Goal: Task Accomplishment & Management: Manage account settings

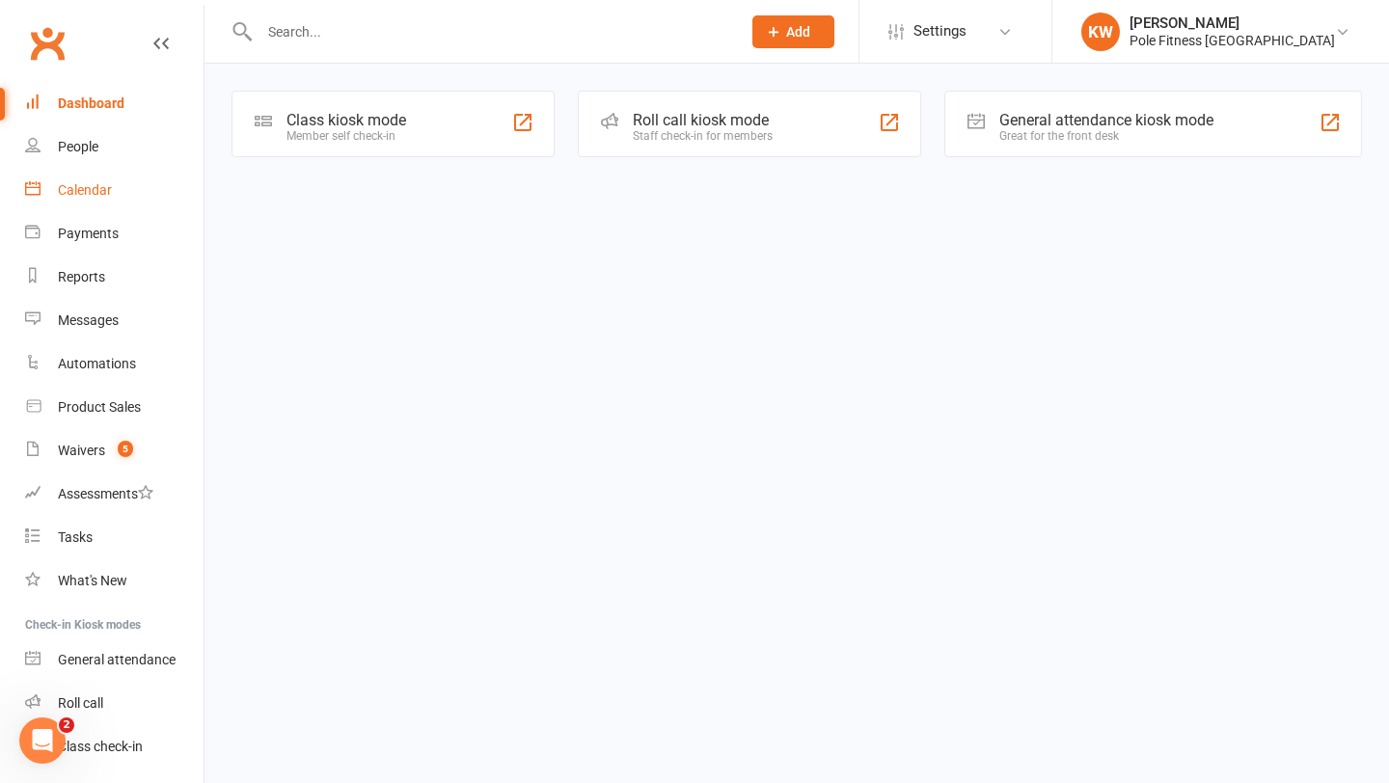
click at [88, 203] on link "Calendar" at bounding box center [114, 190] width 179 height 43
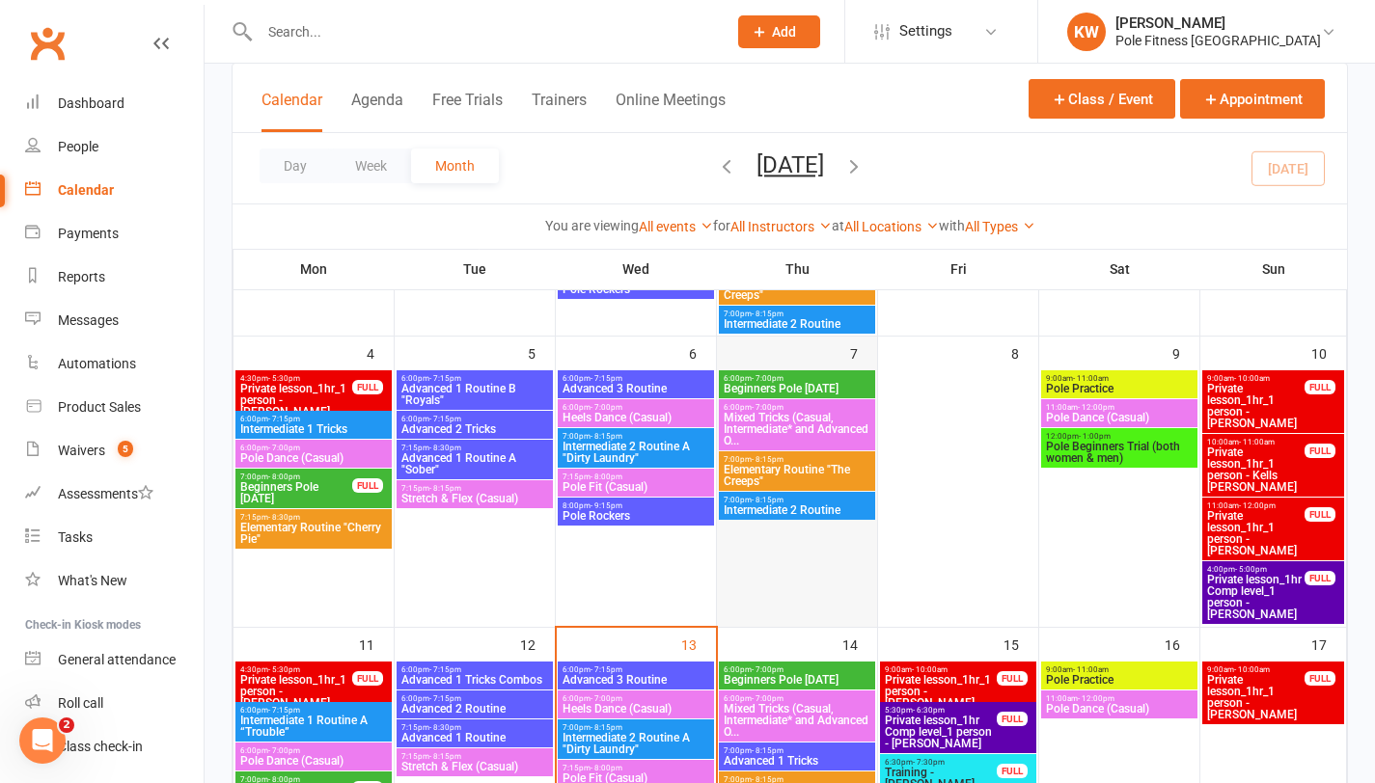
scroll to position [405, 0]
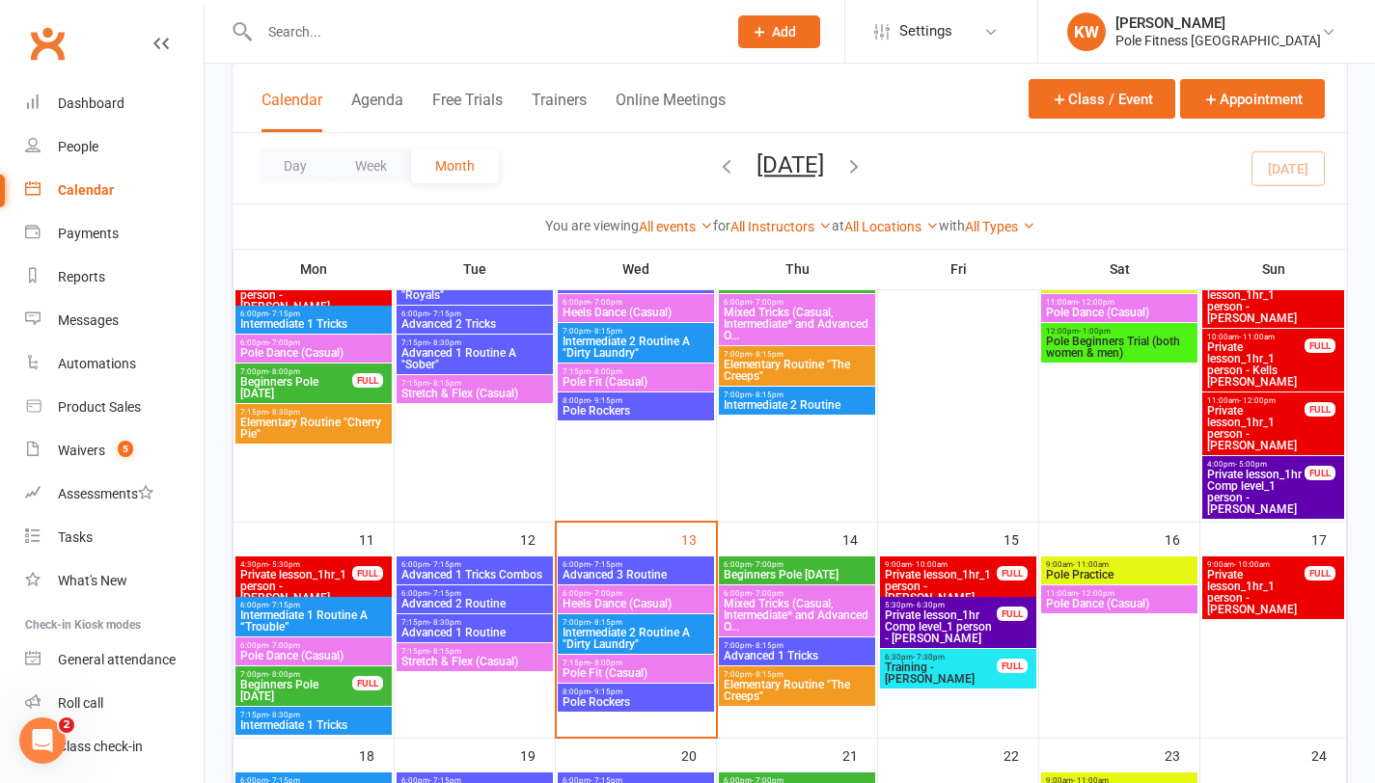
click at [447, 34] on input "text" at bounding box center [483, 31] width 459 height 27
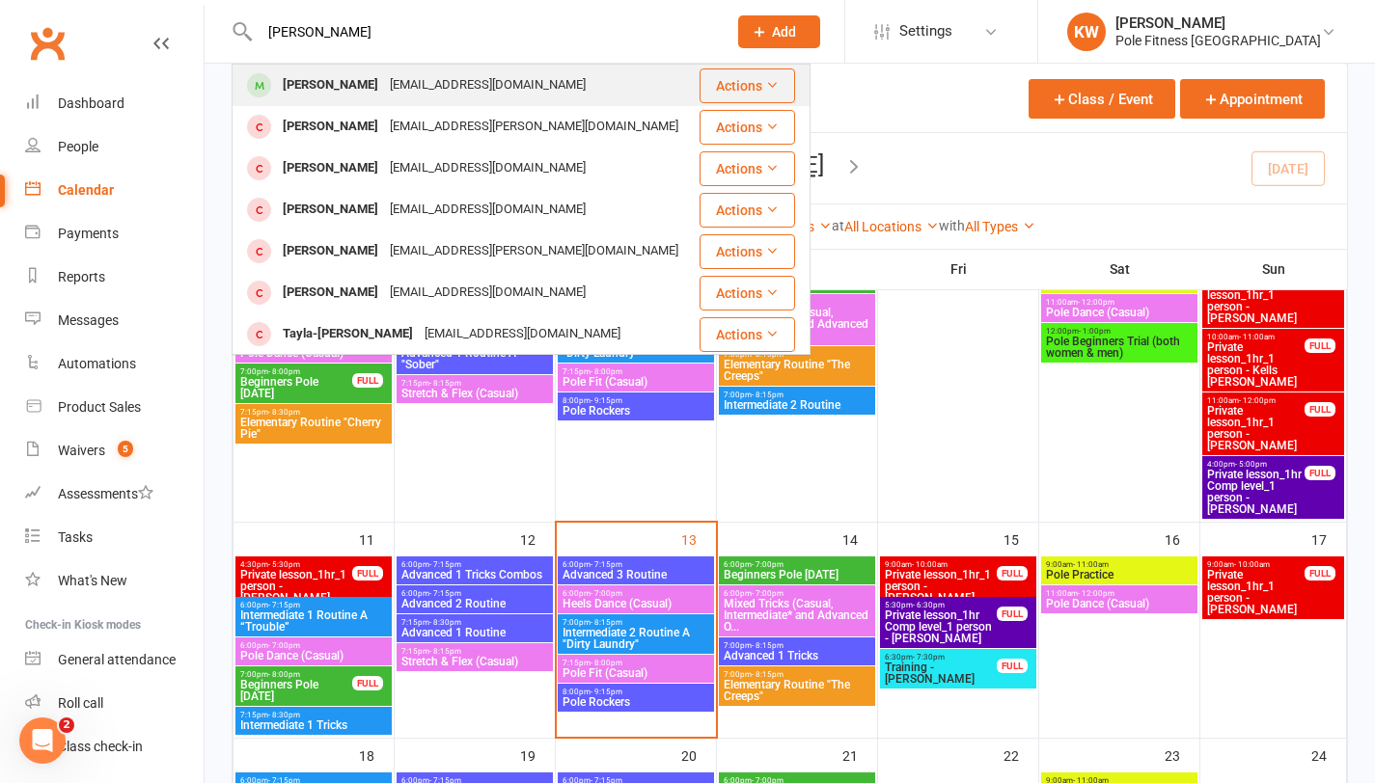
type input "[PERSON_NAME]"
click at [366, 98] on div "[PERSON_NAME]" at bounding box center [330, 85] width 107 height 28
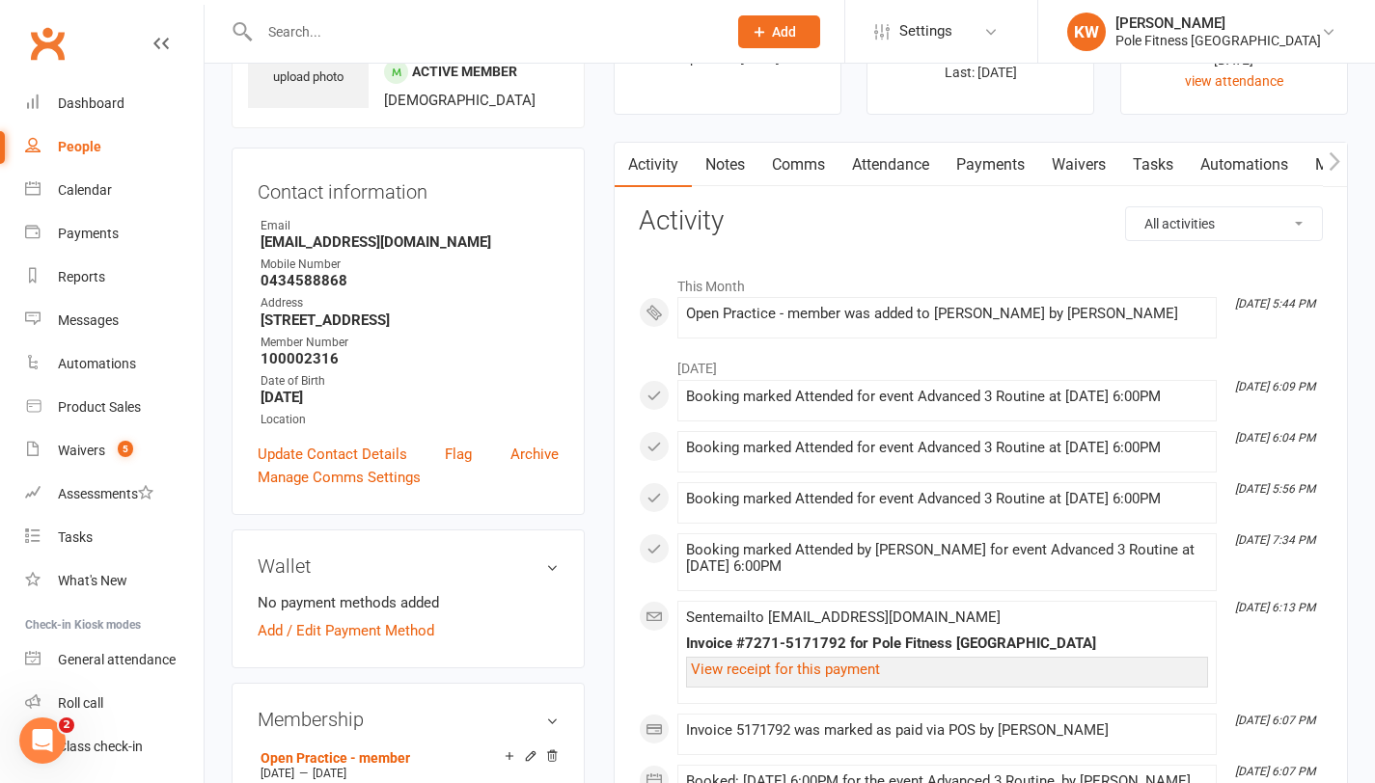
scroll to position [501, 0]
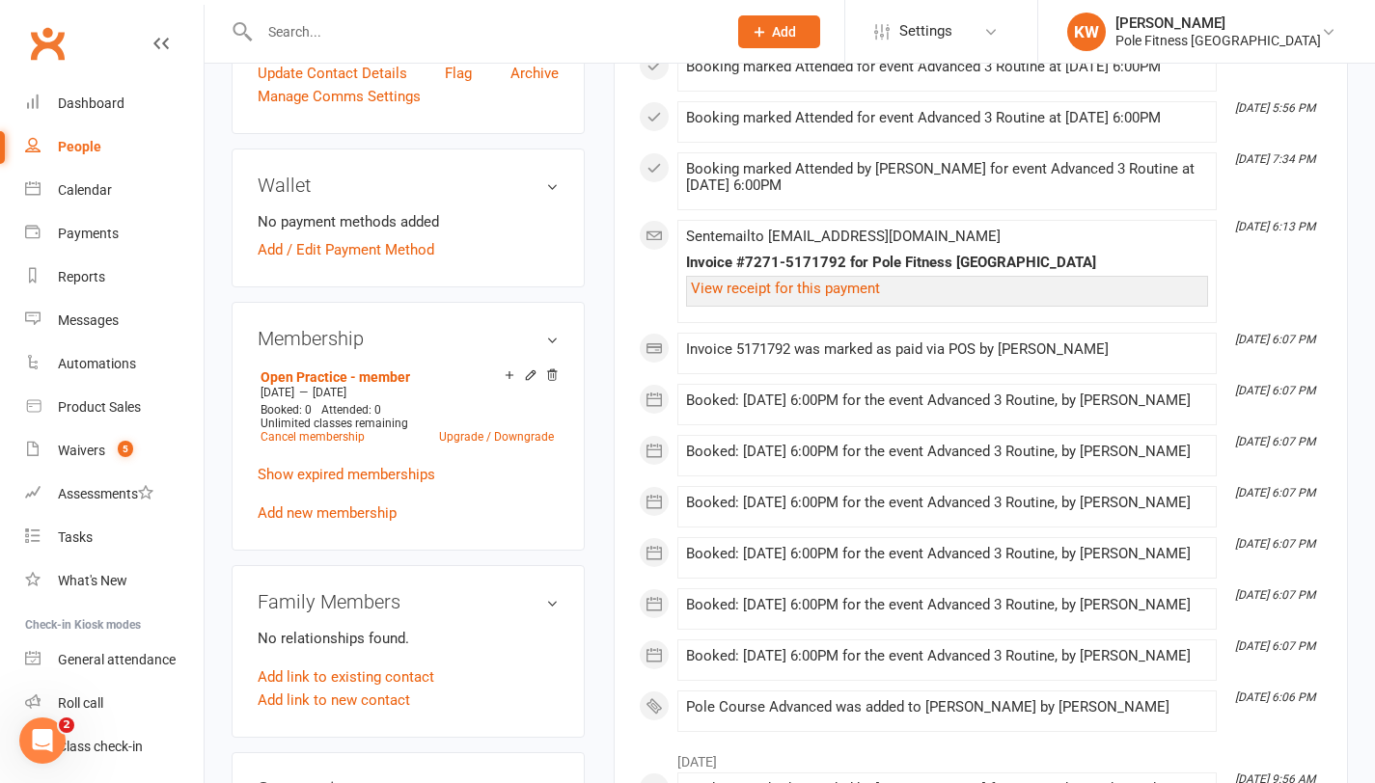
click at [362, 519] on div "Open Practice - member [DATE] — [DATE] Booked: 0 Attended: 0 Unlimited classes …" at bounding box center [408, 444] width 301 height 161
click at [368, 512] on link "Add new membership" at bounding box center [327, 513] width 139 height 17
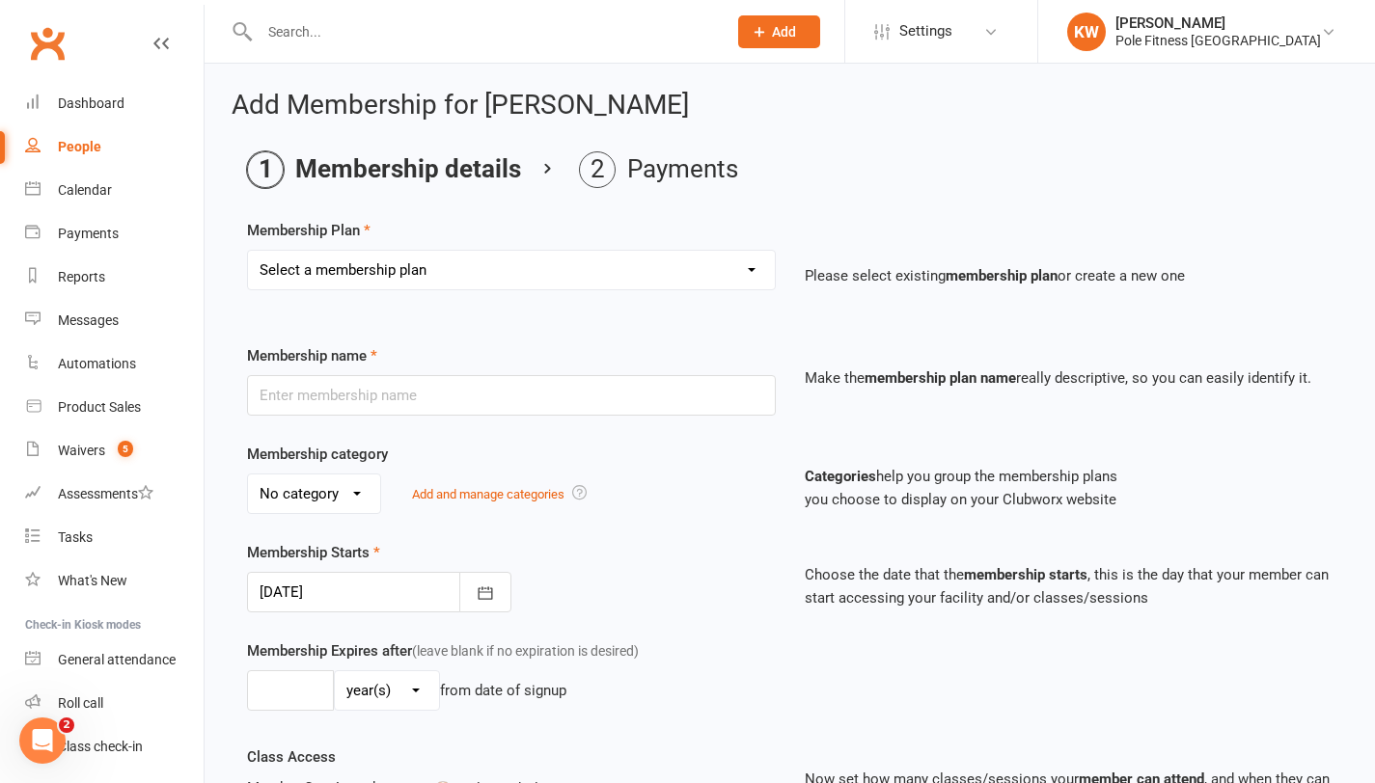
click at [399, 281] on select "Select a membership plan Pole Course Advanced Casual Class 45min Pole Course Be…" at bounding box center [511, 270] width 527 height 39
select select "0"
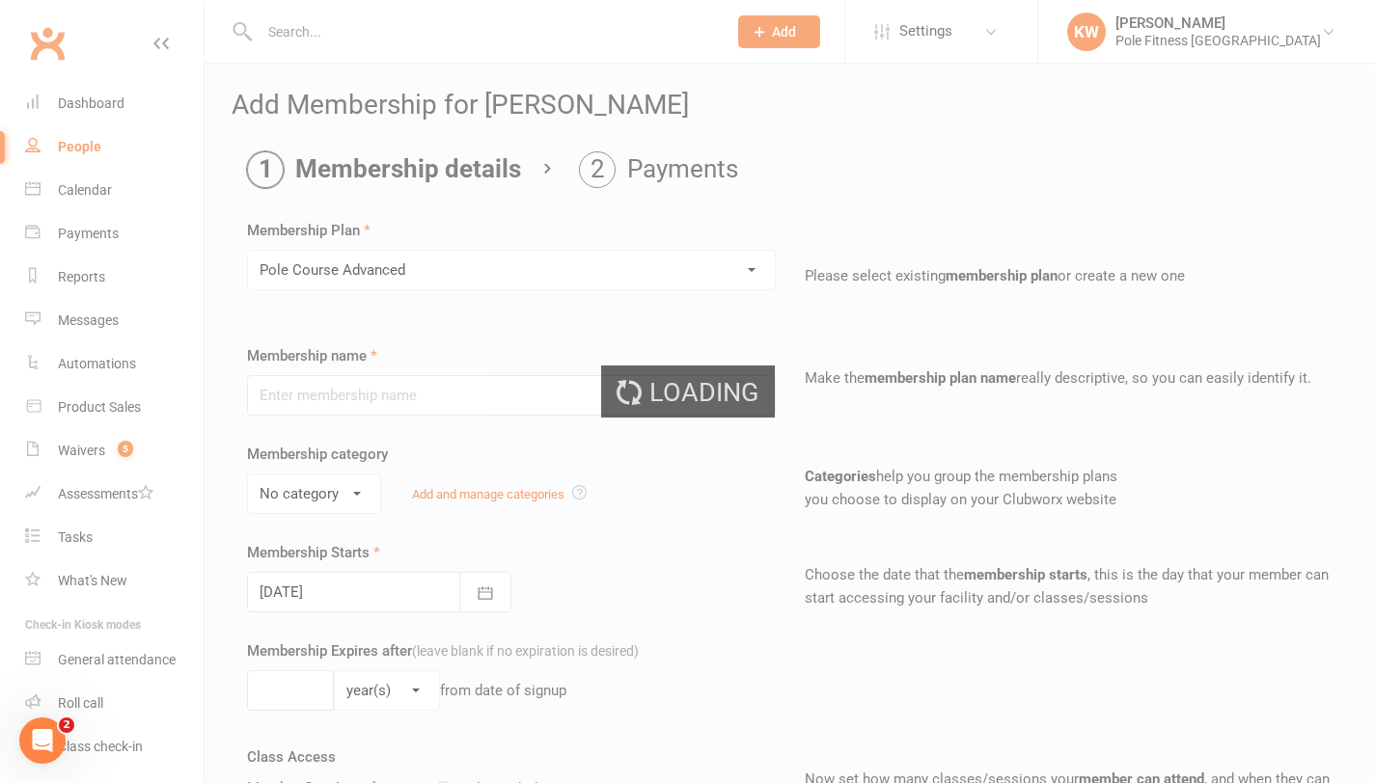
type input "Pole Course Advanced"
select select "1"
type input "6"
select select "1"
type input "1"
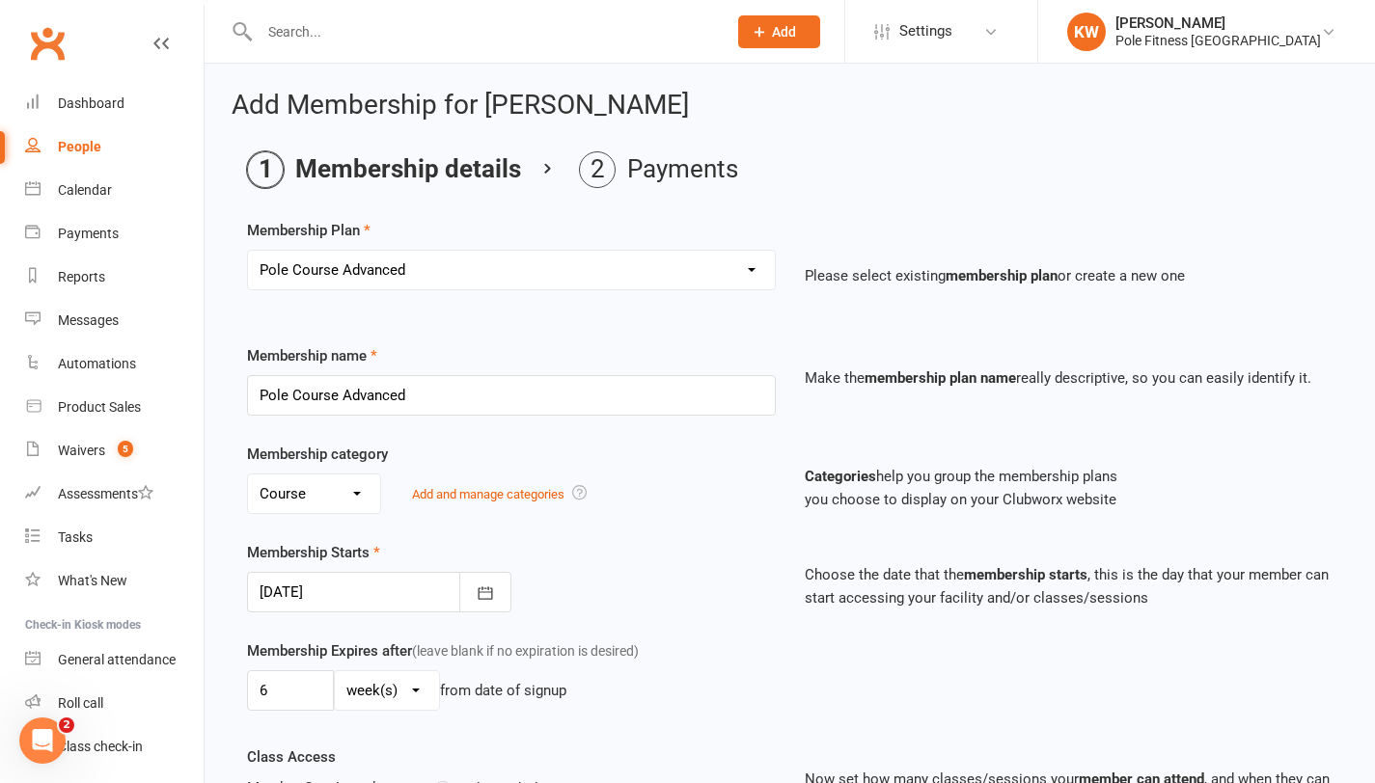
scroll to position [1166, 0]
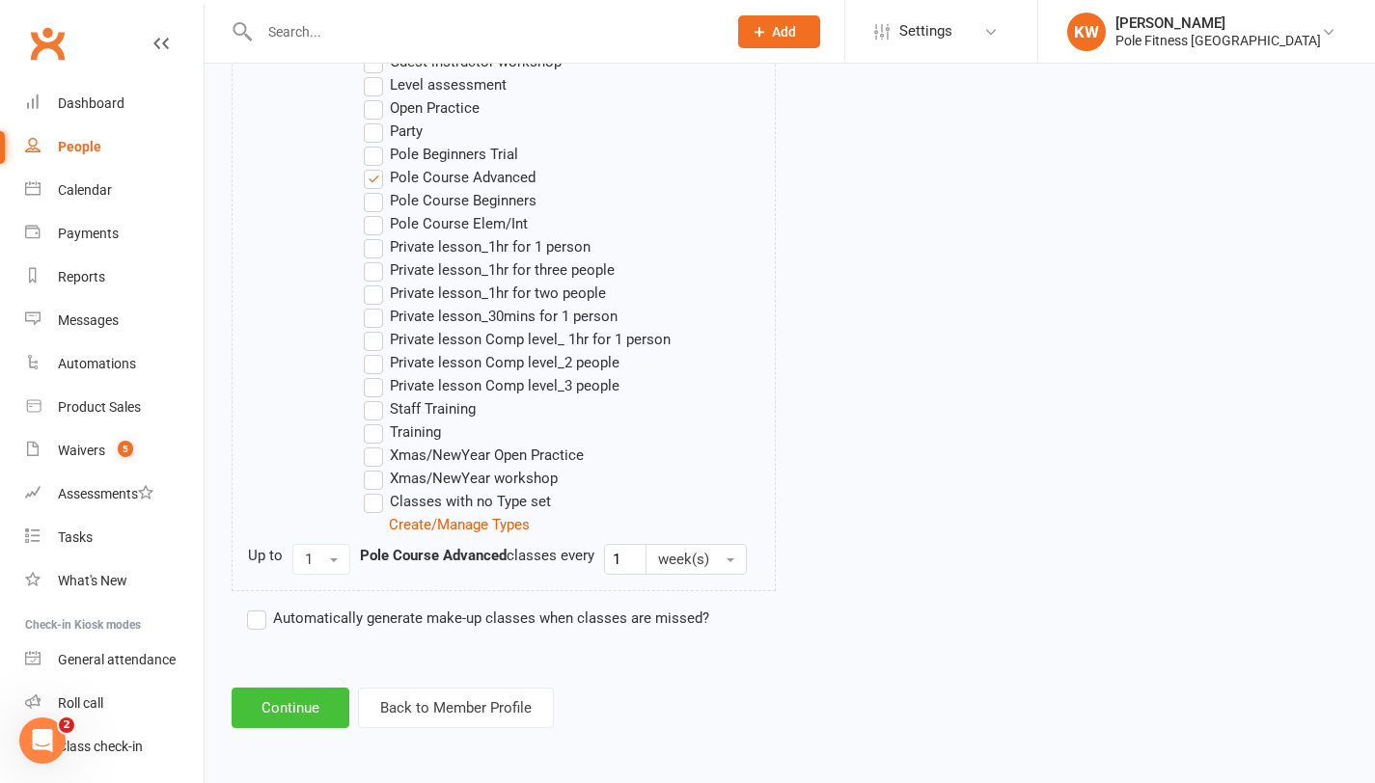
click at [312, 700] on button "Continue" at bounding box center [291, 708] width 118 height 41
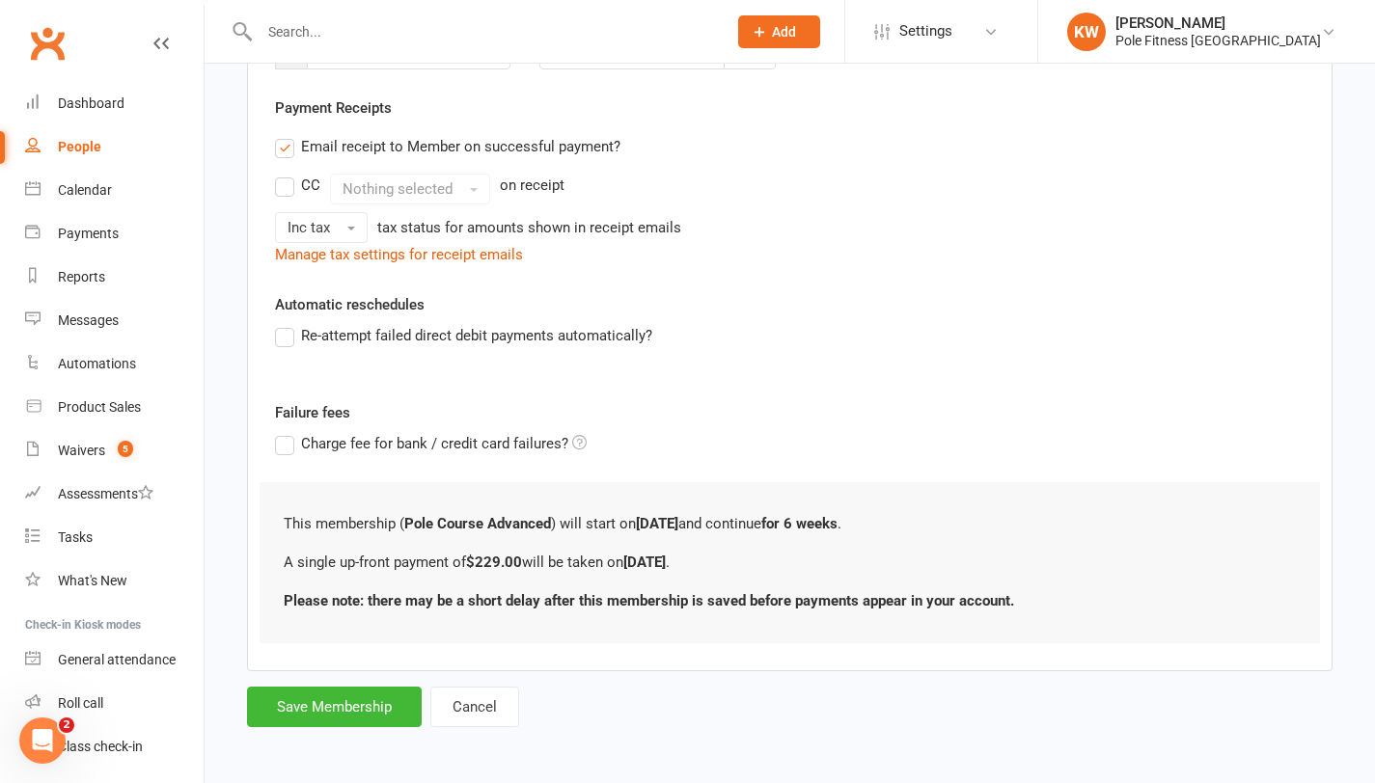
scroll to position [344, 0]
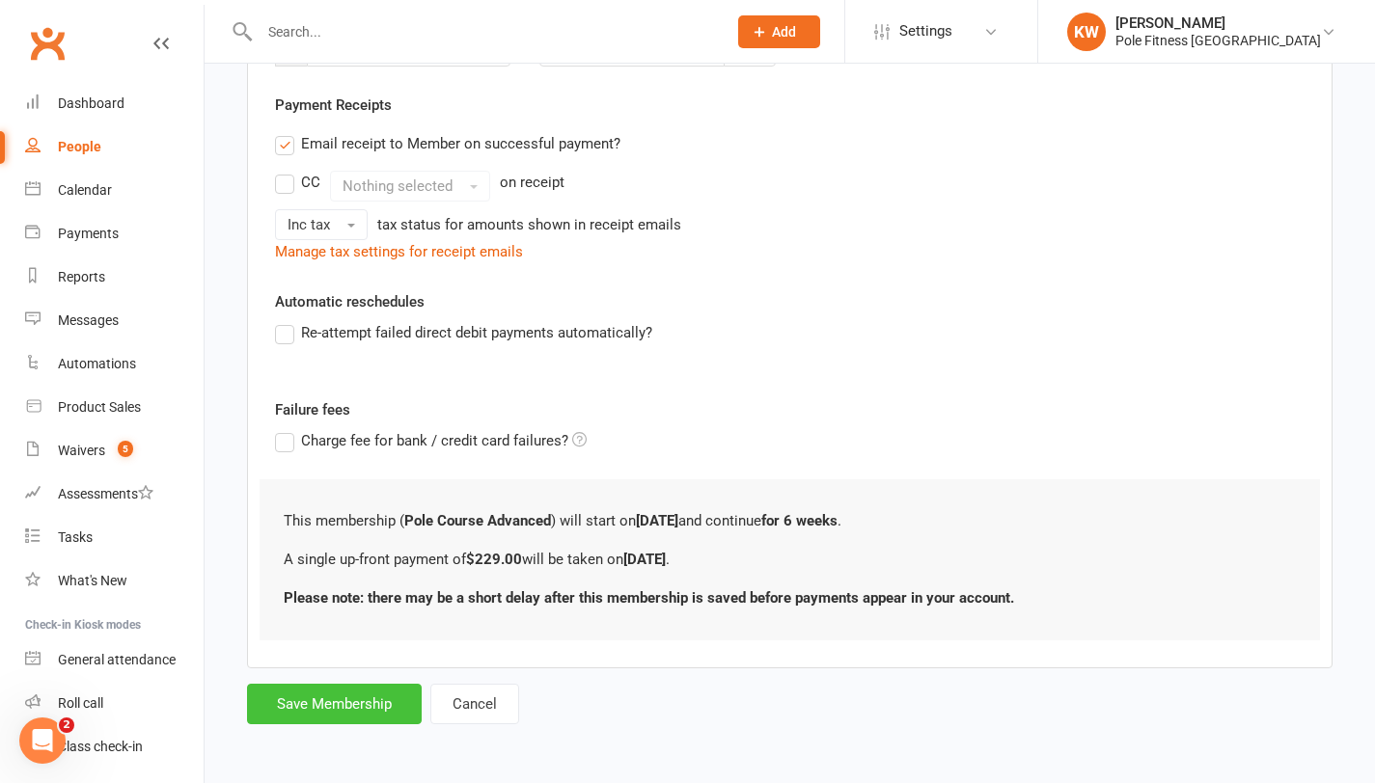
click at [321, 694] on button "Save Membership" at bounding box center [334, 704] width 175 height 41
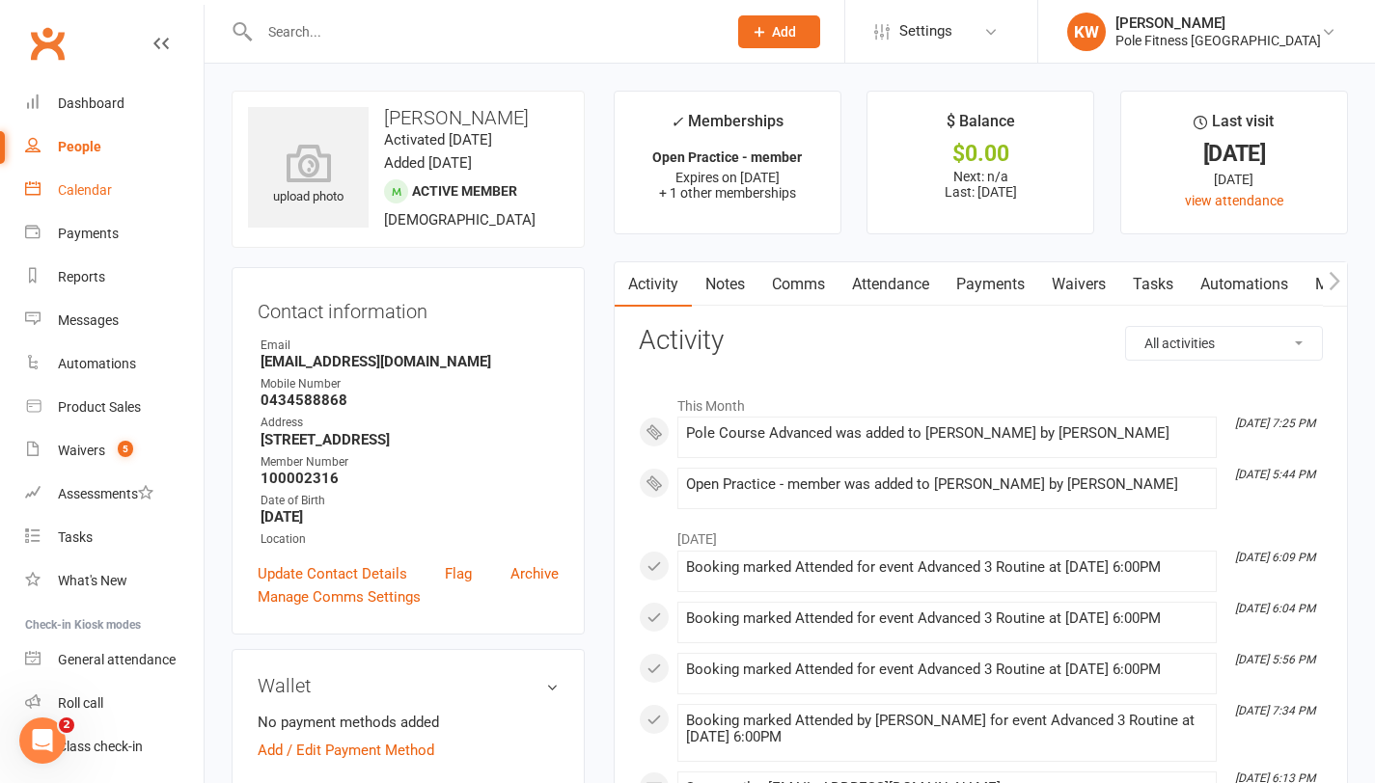
click at [44, 195] on link "Calendar" at bounding box center [114, 190] width 179 height 43
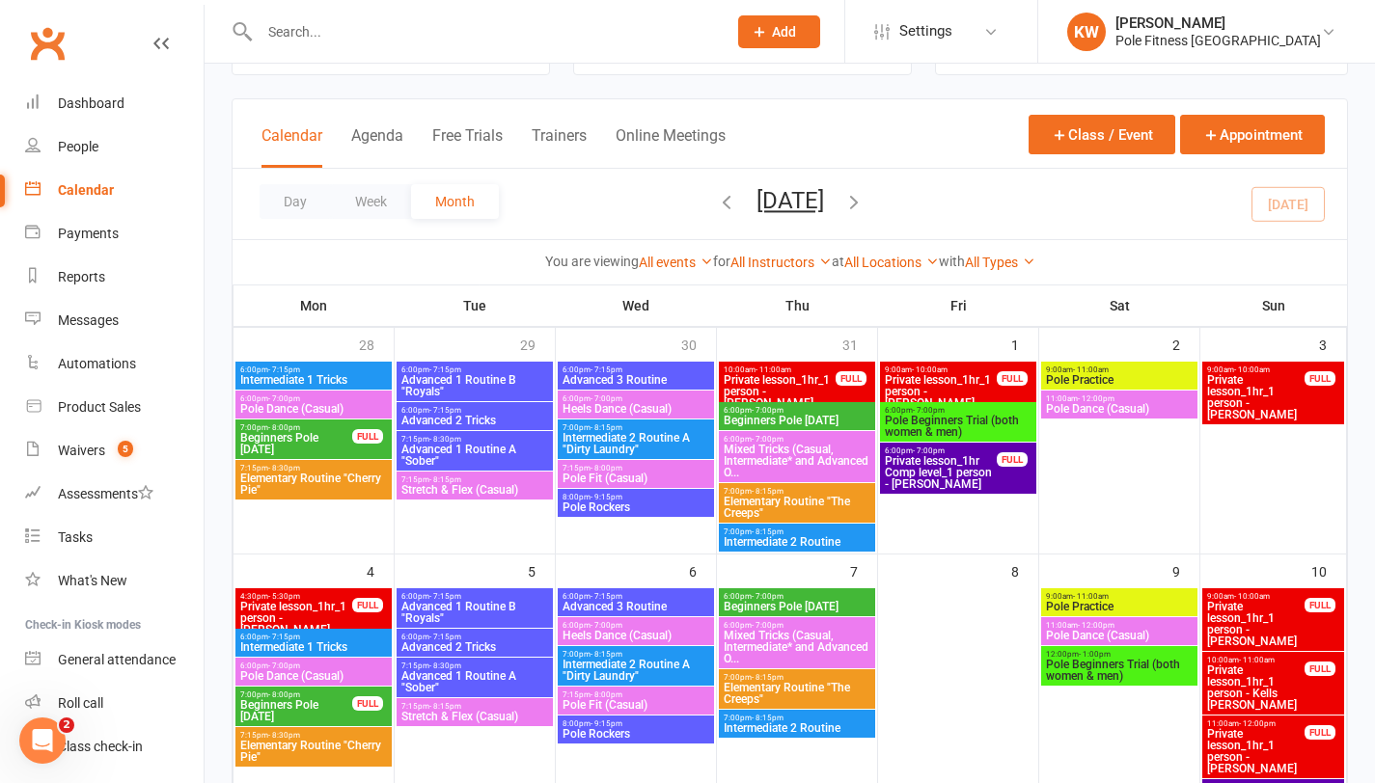
scroll to position [546, 0]
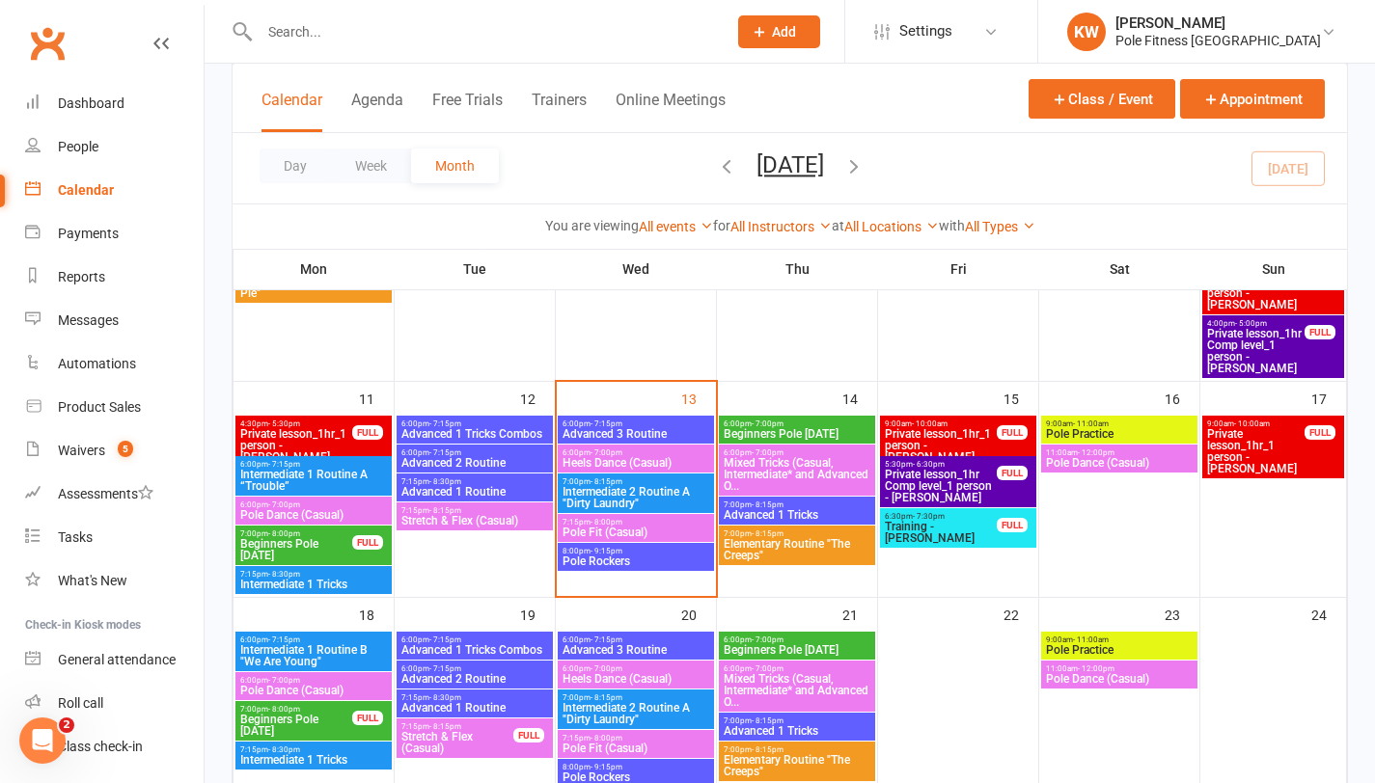
click at [652, 433] on span "Advanced 3 Routine" at bounding box center [636, 434] width 149 height 12
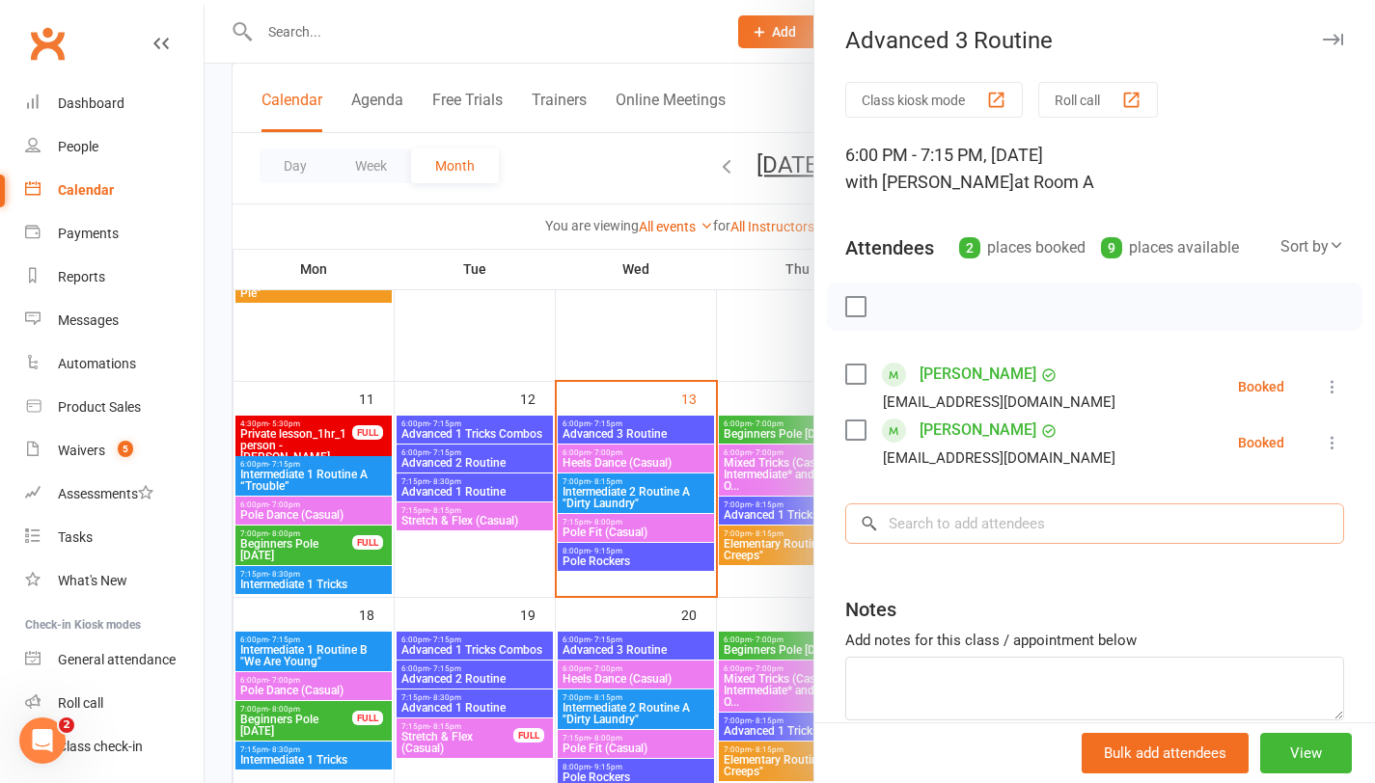
click at [1014, 512] on input "search" at bounding box center [1094, 524] width 499 height 41
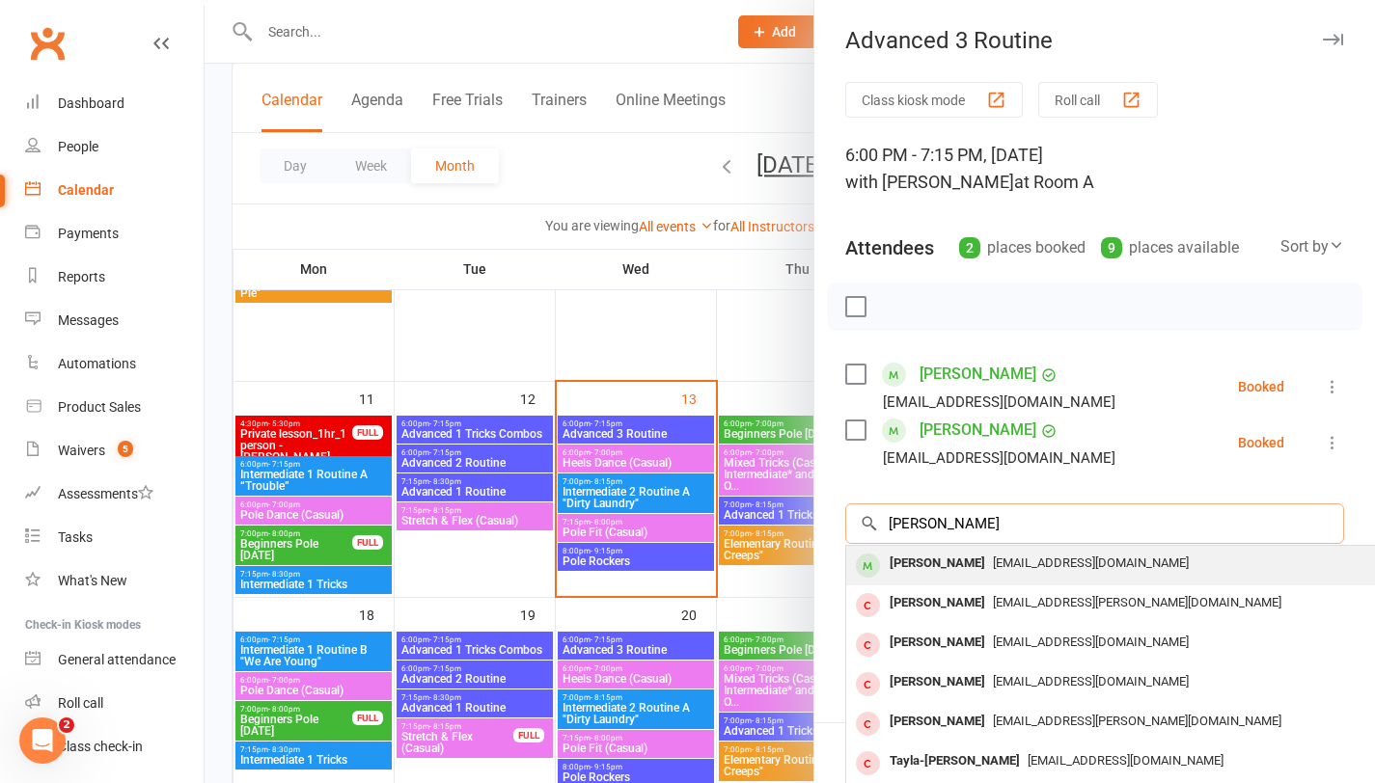
type input "[PERSON_NAME]"
click at [1010, 554] on div "[EMAIL_ADDRESS][DOMAIN_NAME]" at bounding box center [1135, 564] width 562 height 28
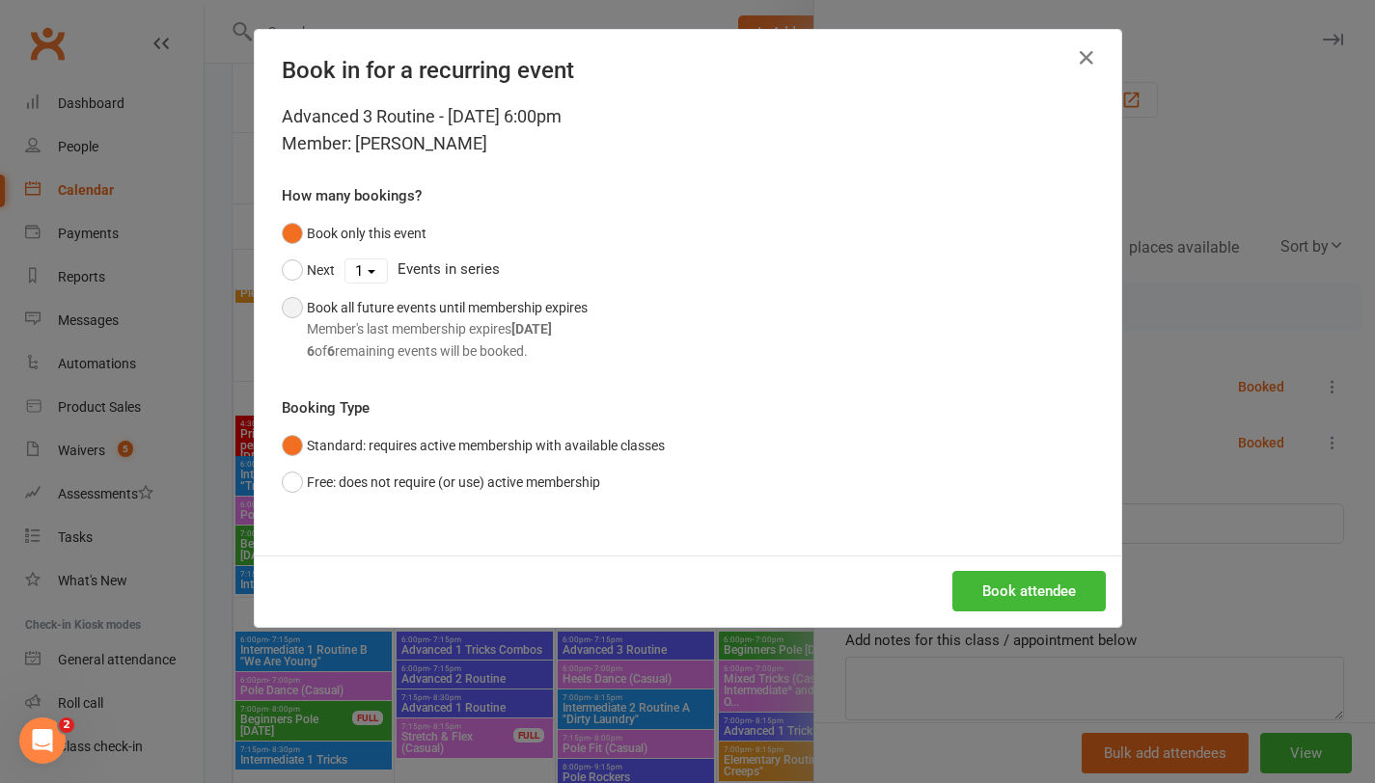
click at [522, 341] on div "6 of 6 remaining events will be booked." at bounding box center [447, 351] width 281 height 21
click at [1061, 588] on button "Book attendee" at bounding box center [1028, 591] width 153 height 41
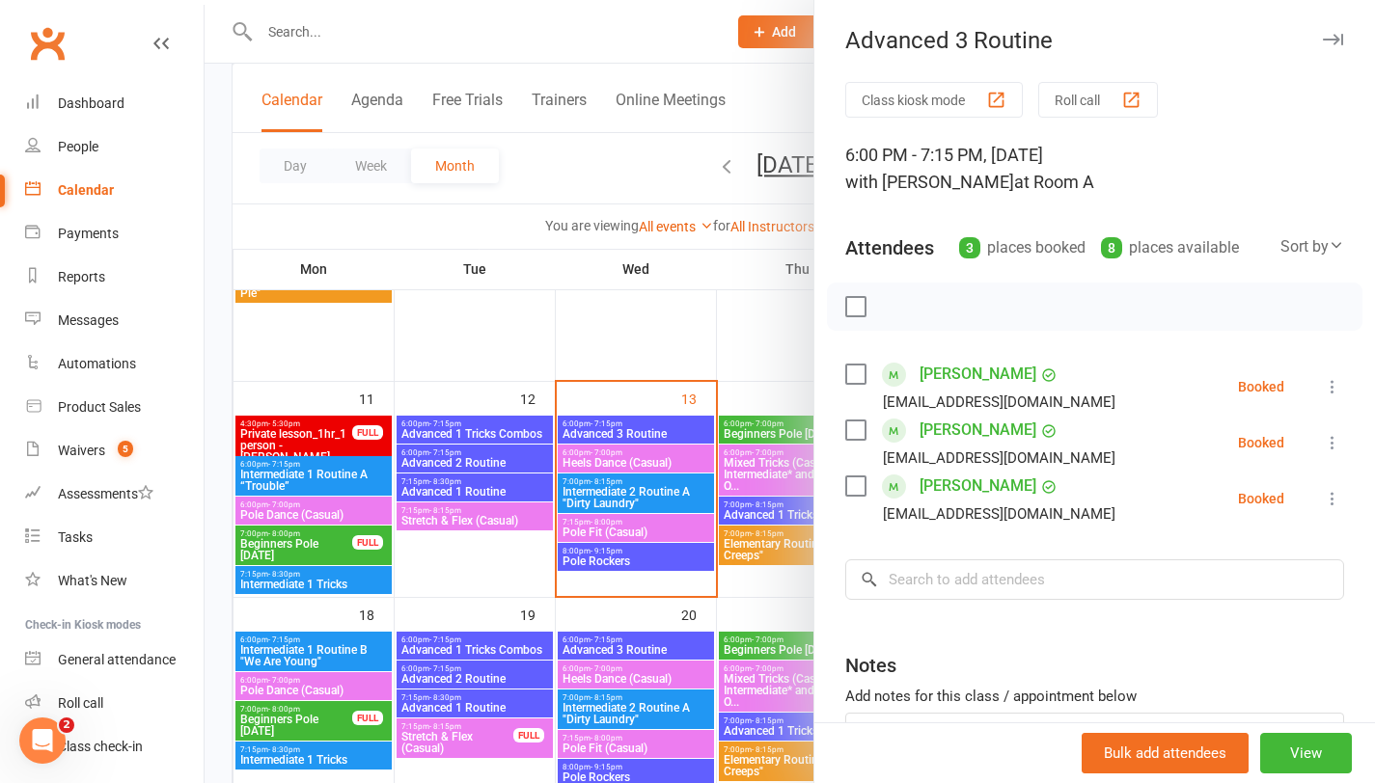
click at [956, 485] on link "[PERSON_NAME]" at bounding box center [978, 486] width 117 height 31
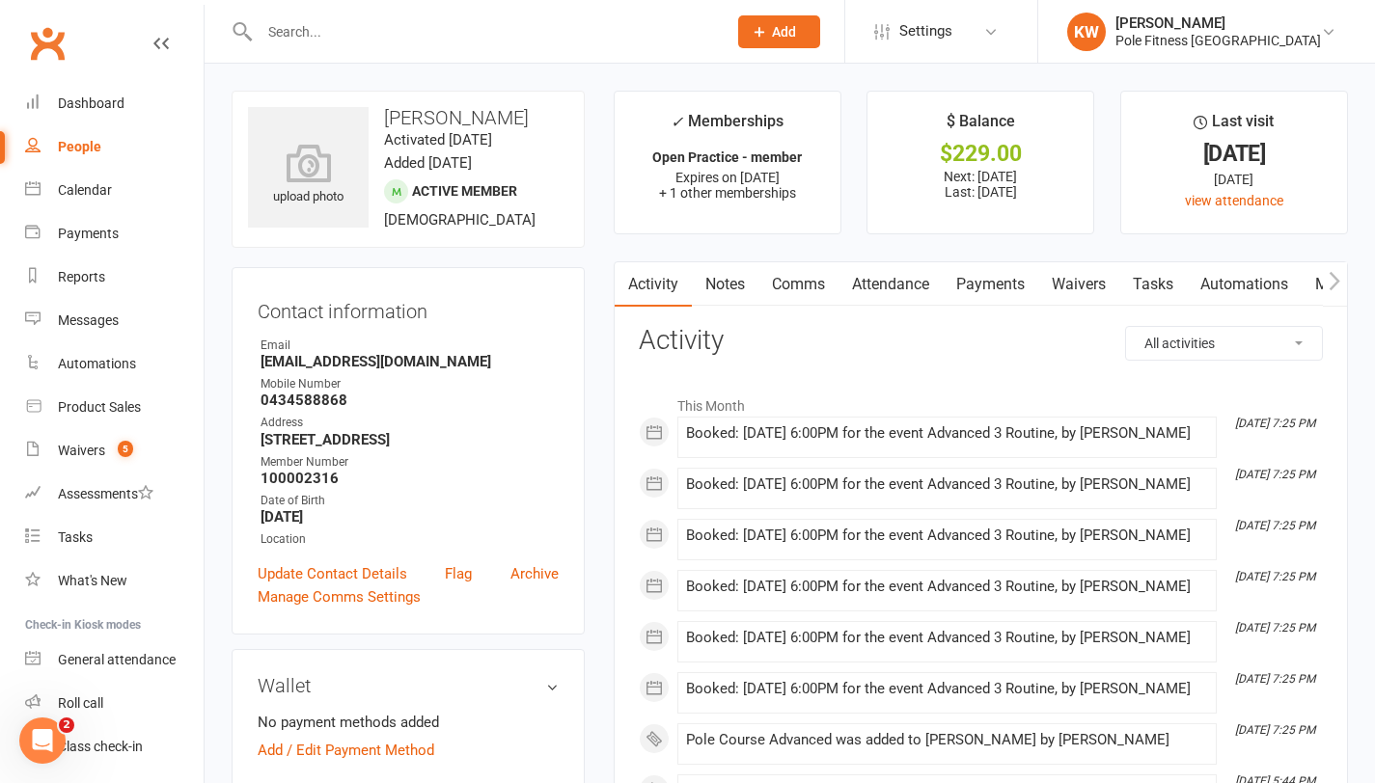
click at [967, 294] on link "Payments" at bounding box center [991, 284] width 96 height 44
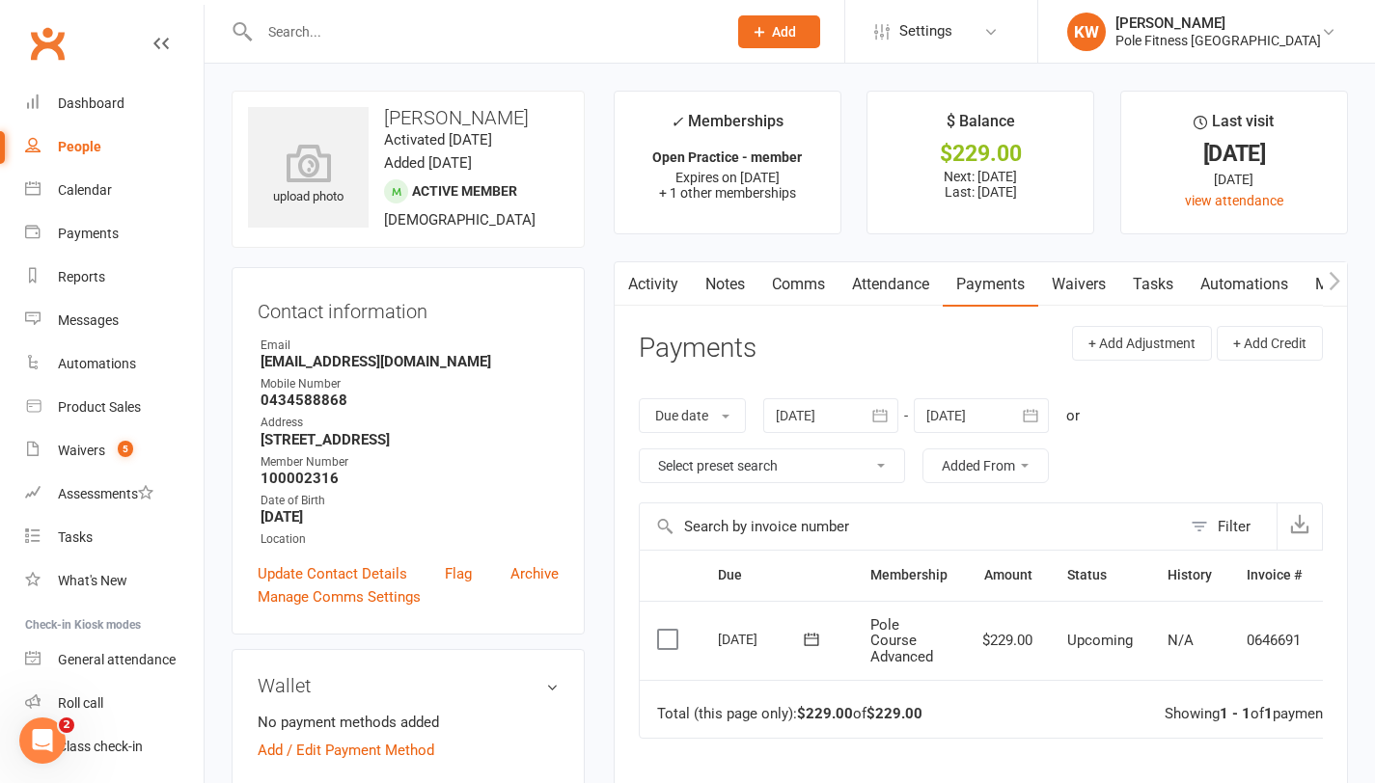
click at [659, 639] on label at bounding box center [670, 639] width 26 height 19
click at [659, 630] on input "checkbox" at bounding box center [663, 630] width 13 height 0
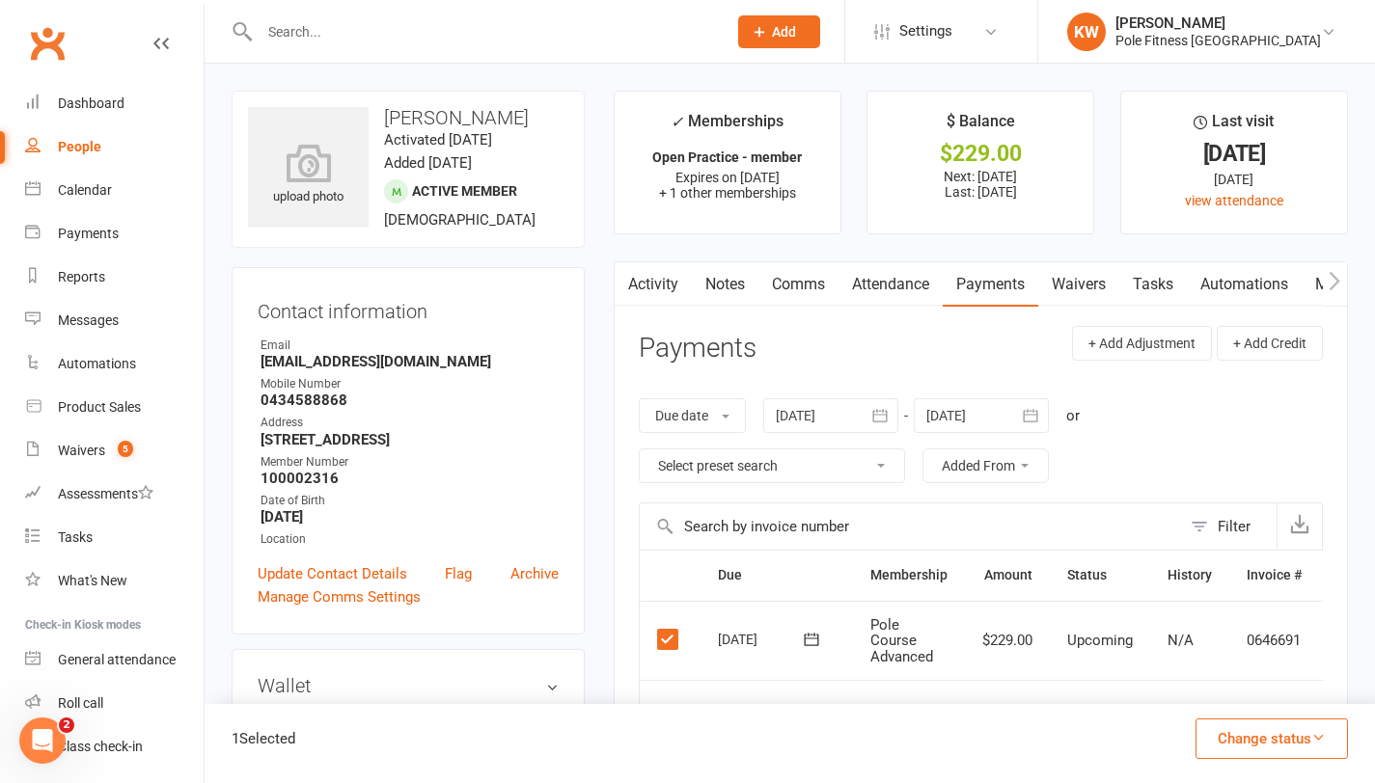
click at [1263, 737] on button "Change status" at bounding box center [1271, 739] width 152 height 41
click at [1251, 615] on link "Paid (POS)" at bounding box center [1251, 610] width 191 height 39
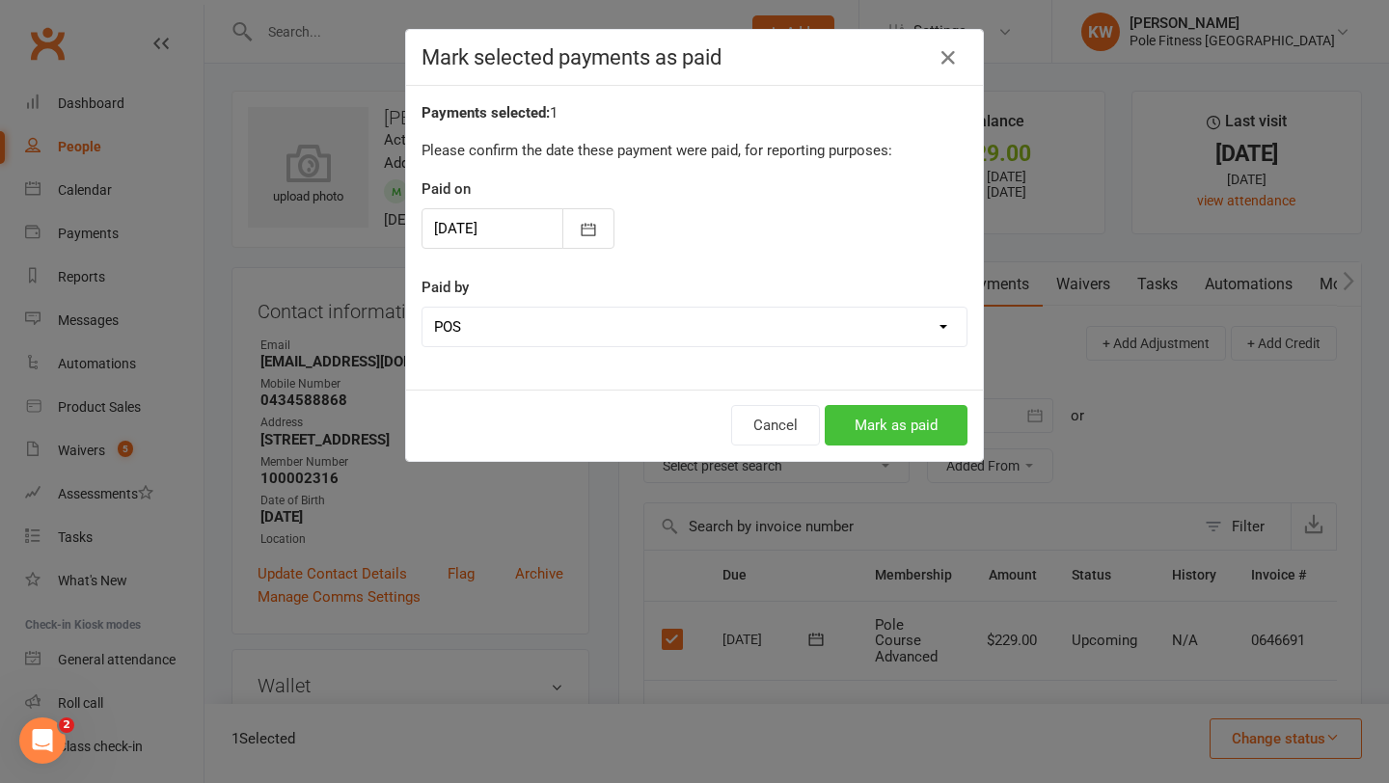
click at [946, 437] on button "Mark as paid" at bounding box center [896, 425] width 143 height 41
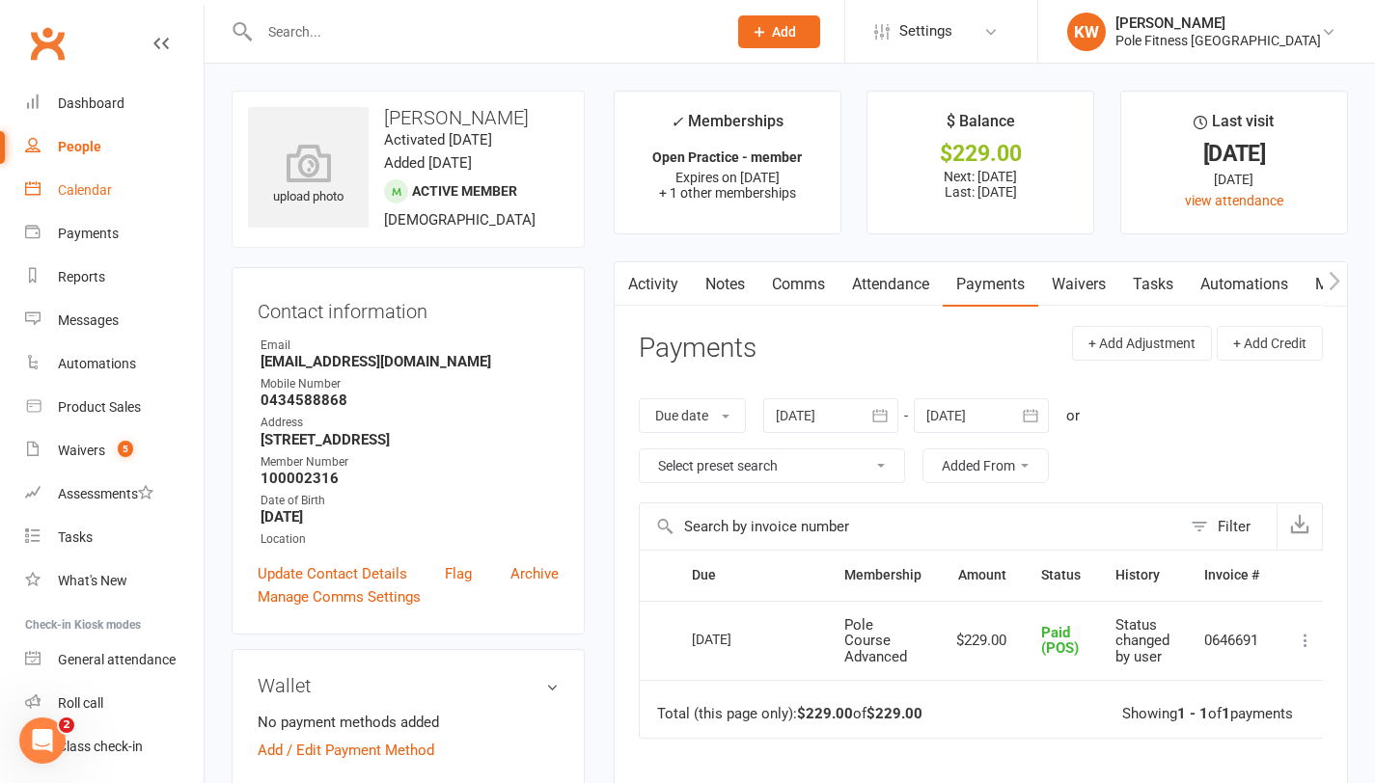
click at [106, 198] on link "Calendar" at bounding box center [114, 190] width 179 height 43
